Goal: Check status: Check status

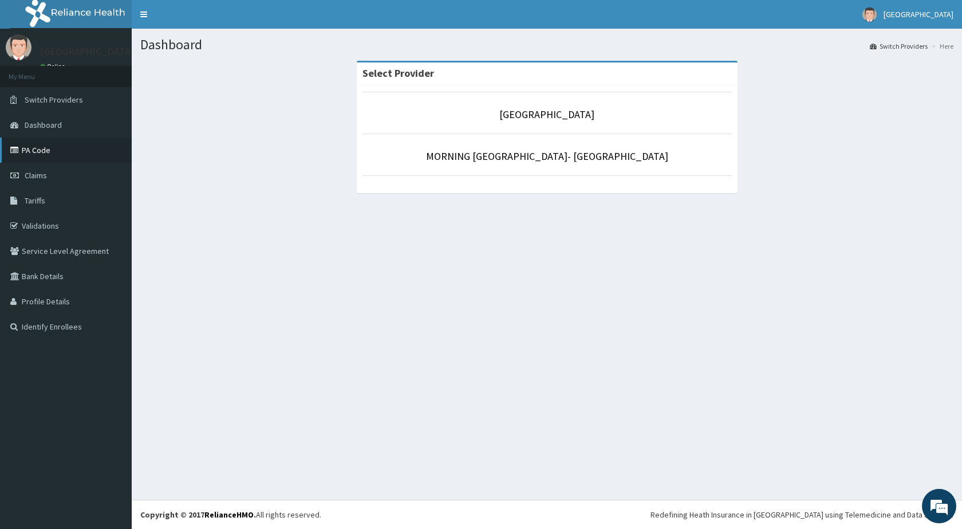
click at [41, 160] on link "PA Code" at bounding box center [66, 149] width 132 height 25
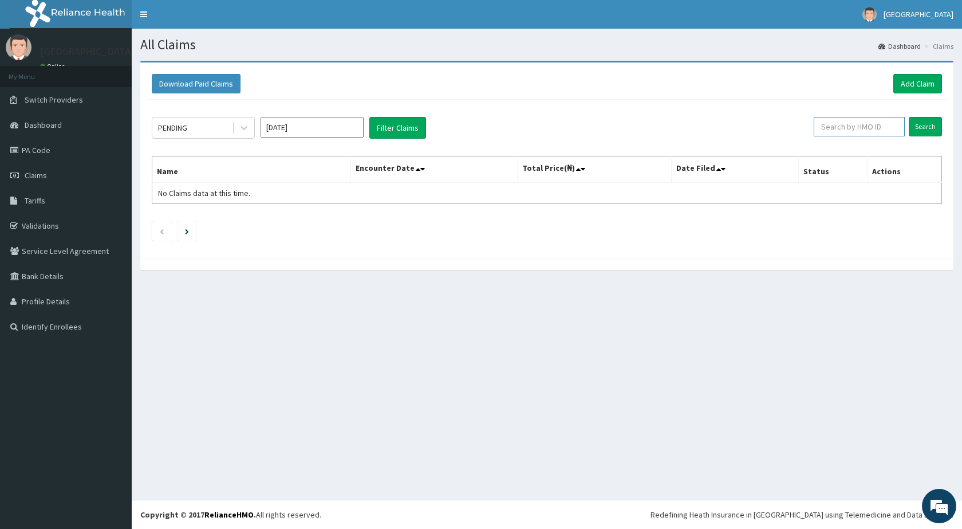
click at [875, 131] on input "text" at bounding box center [859, 126] width 91 height 19
type input "ACT/10061/D"
click at [909, 117] on input "Search" at bounding box center [925, 126] width 33 height 19
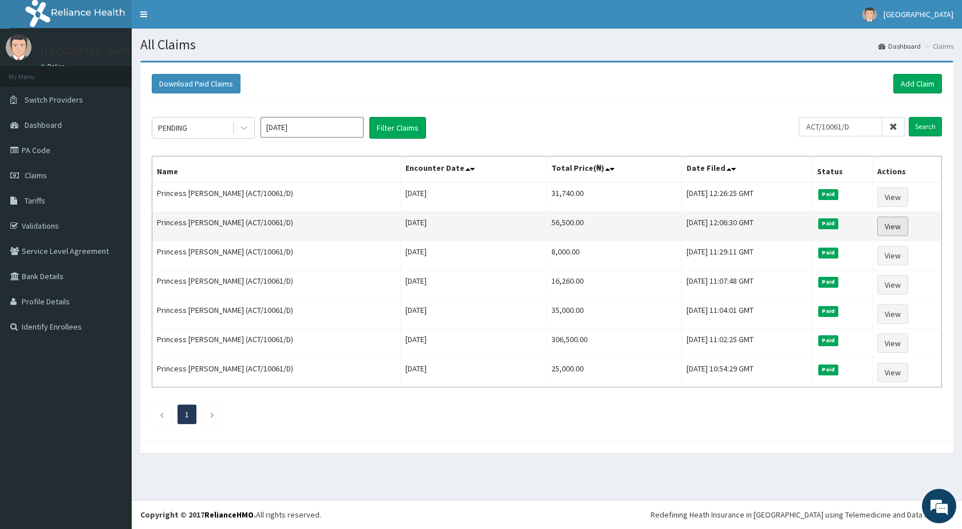
click at [886, 224] on link "View" at bounding box center [893, 226] width 31 height 19
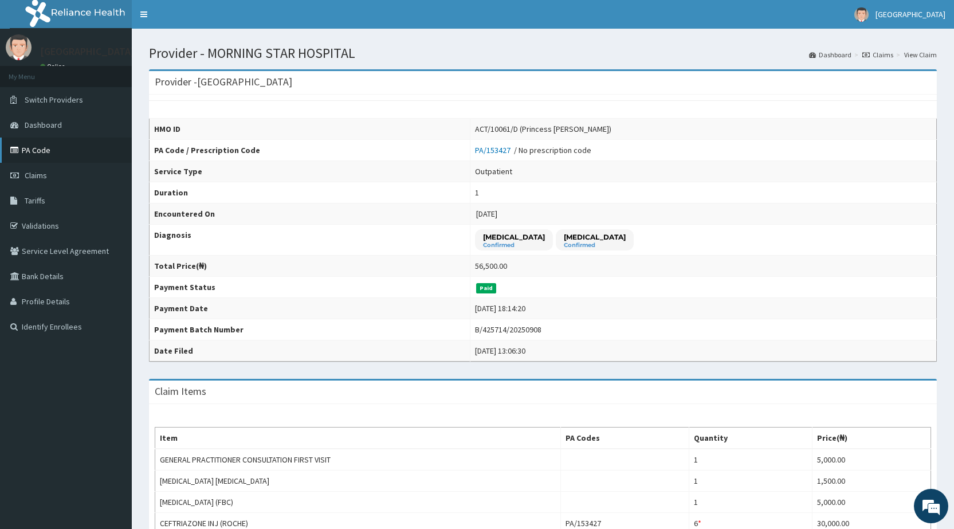
click at [42, 145] on link "PA Code" at bounding box center [66, 149] width 132 height 25
